Goal: Information Seeking & Learning: Check status

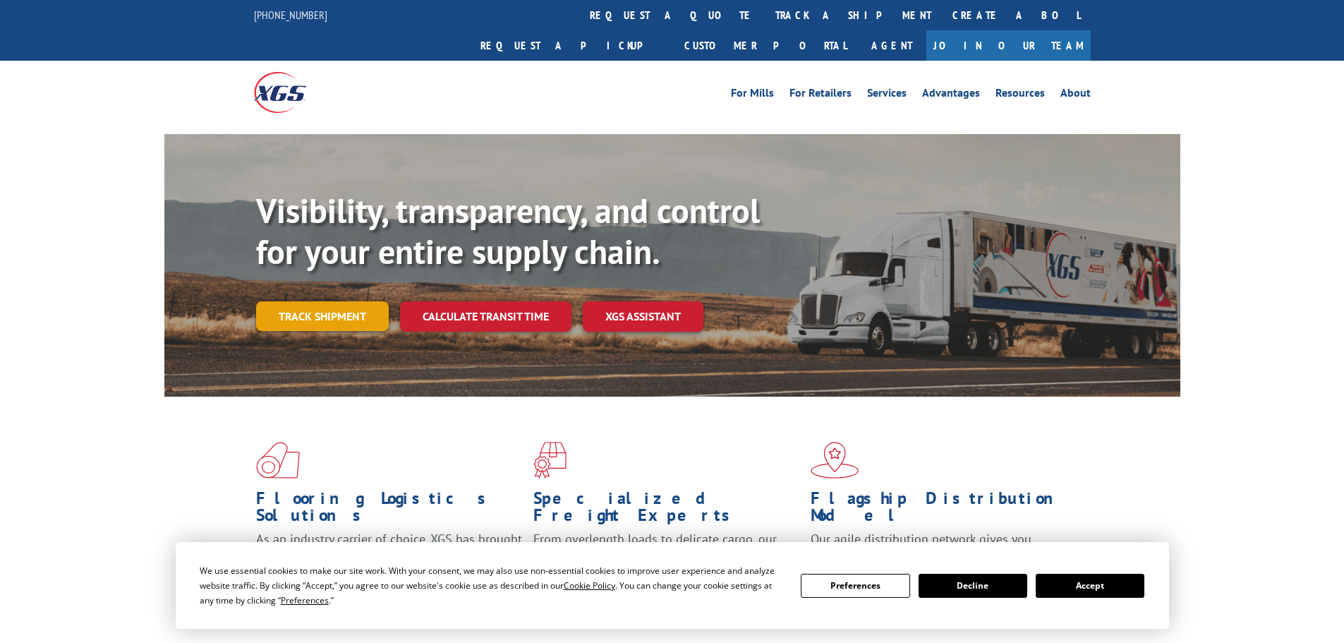
click at [298, 301] on link "Track shipment" at bounding box center [322, 316] width 133 height 30
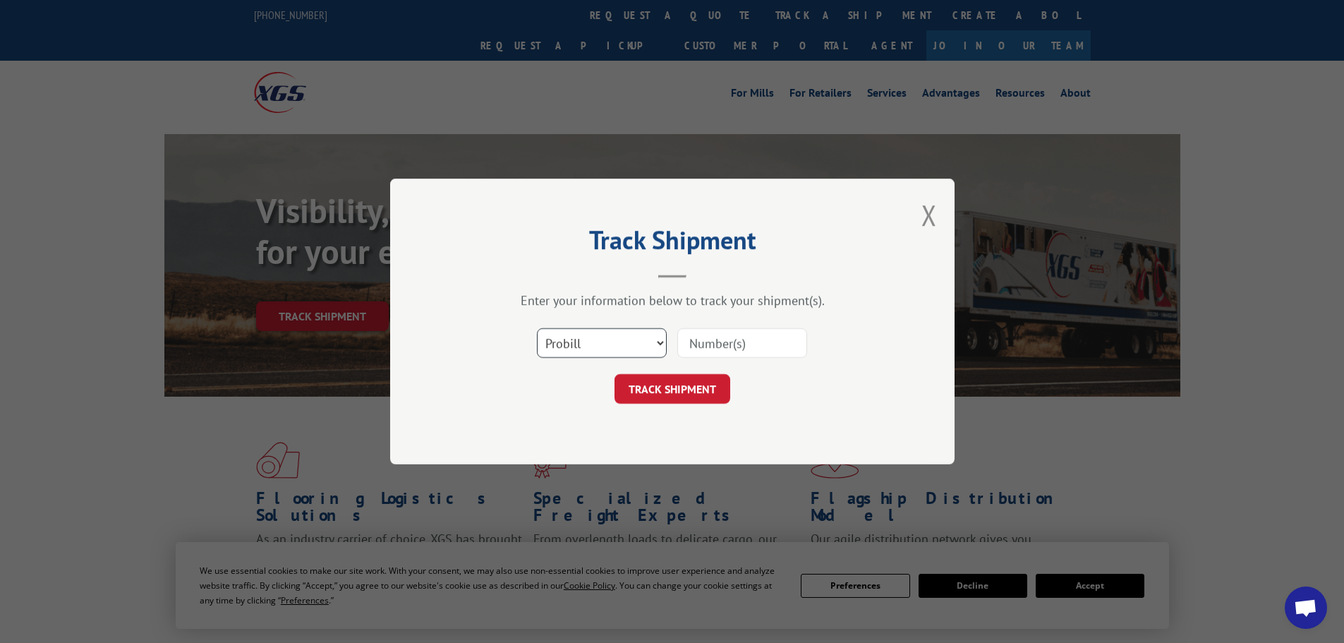
drag, startPoint x: 574, startPoint y: 328, endPoint x: 577, endPoint y: 348, distance: 20.1
click at [574, 328] on select "Select category... Probill BOL PO" at bounding box center [602, 343] width 130 height 30
select select "po"
click at [537, 328] on select "Select category... Probill BOL PO" at bounding box center [602, 343] width 130 height 30
click at [712, 334] on input at bounding box center [742, 343] width 130 height 30
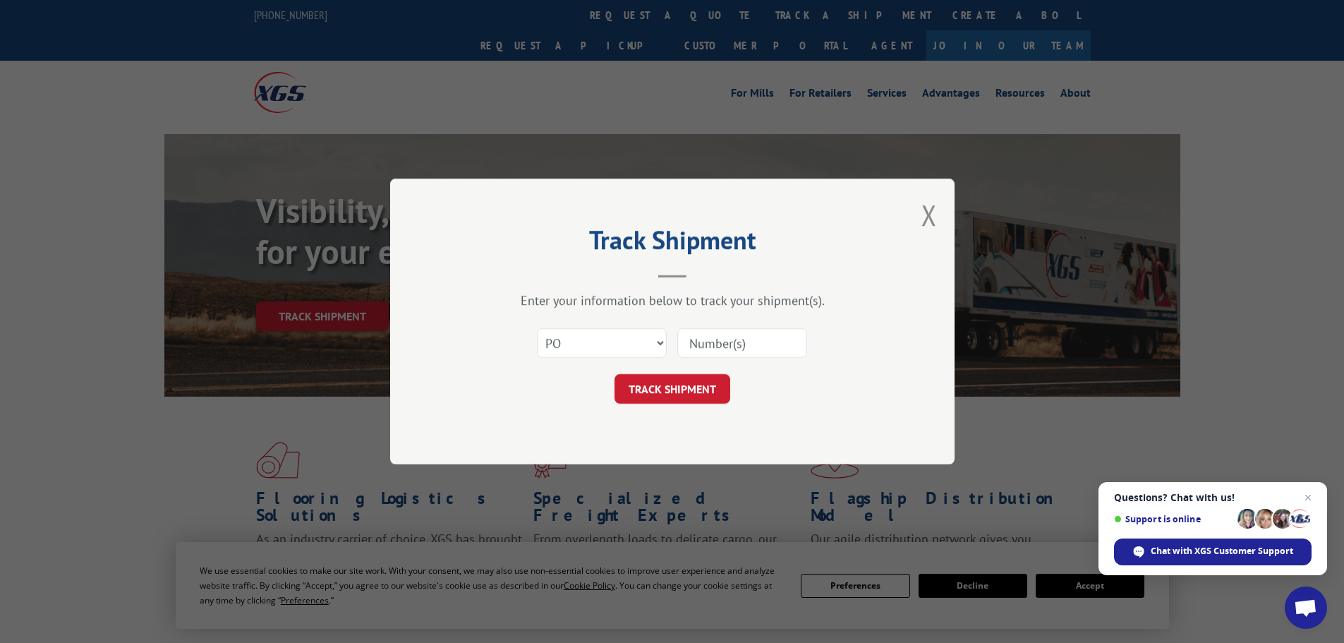
click at [748, 341] on input at bounding box center [742, 343] width 130 height 30
paste input "Good morning [PERSON_NAME], Thank you for signing up for Pro Xtra here at the […"
type input "Good morning [PERSON_NAME], Thank you for signing up for Pro Xtra here at the […"
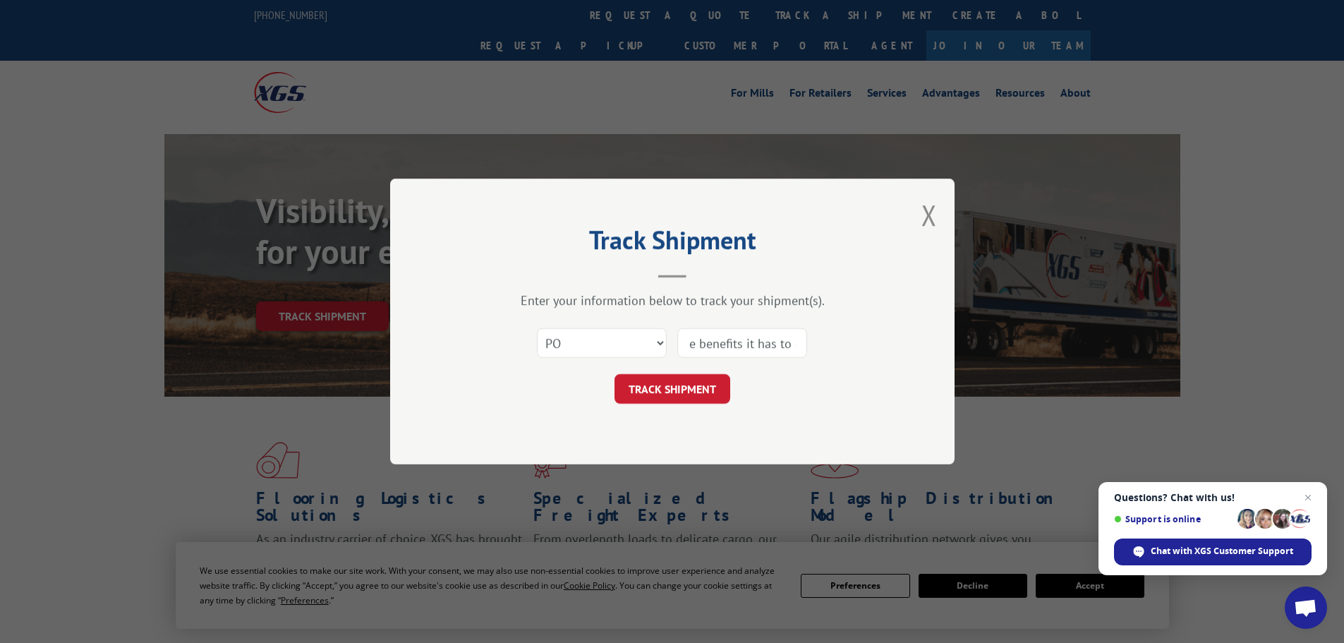
click at [745, 340] on input "Good morning [PERSON_NAME], Thank you for signing up for Pro Xtra here at the […" at bounding box center [742, 343] width 130 height 30
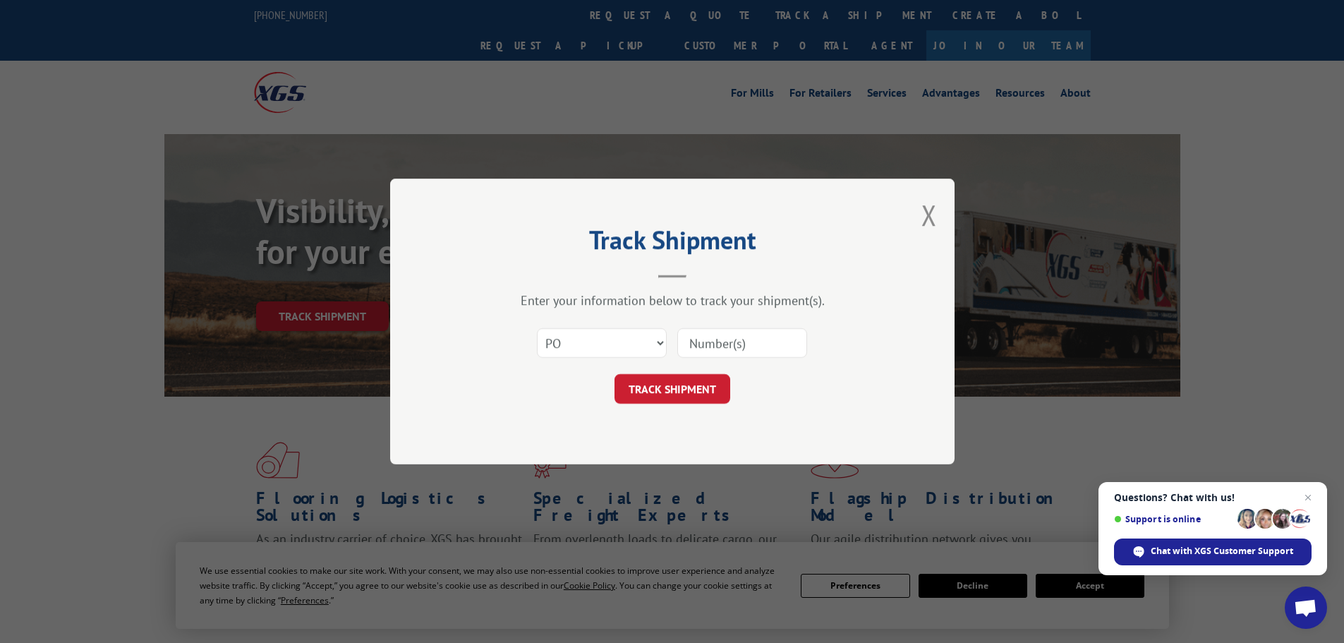
paste input "19509485"
type input "19509485"
click at [683, 384] on button "TRACK SHIPMENT" at bounding box center [673, 389] width 116 height 30
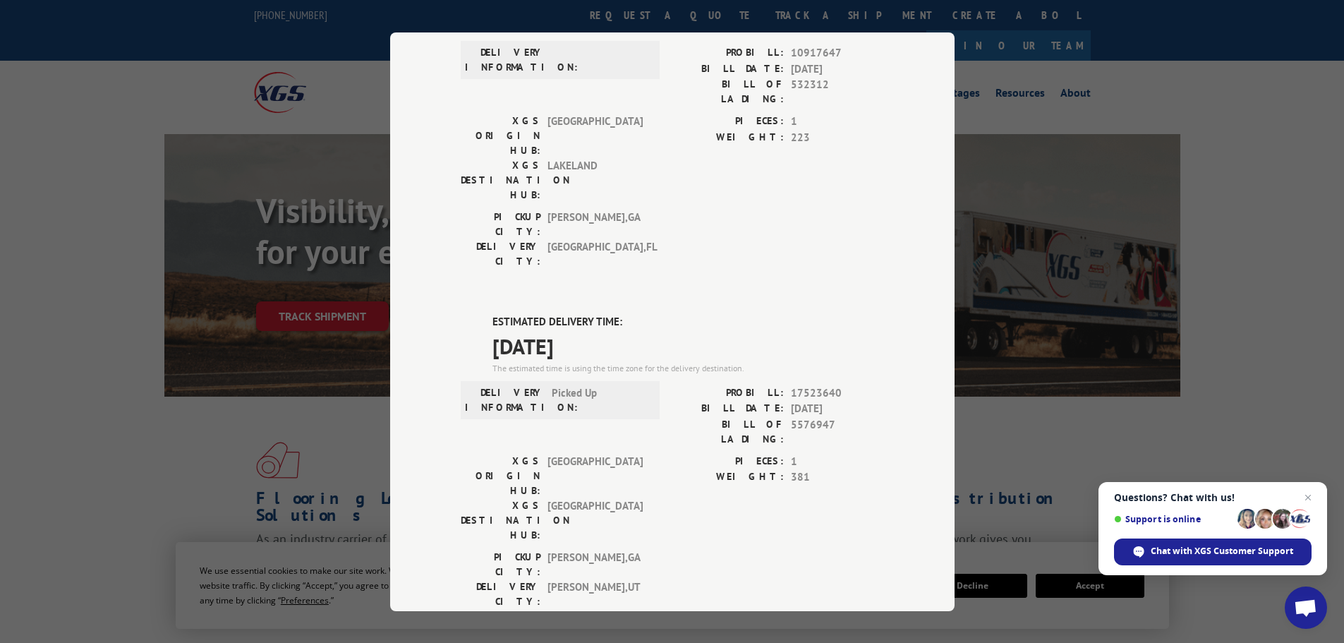
scroll to position [142, 0]
